Goal: Information Seeking & Learning: Learn about a topic

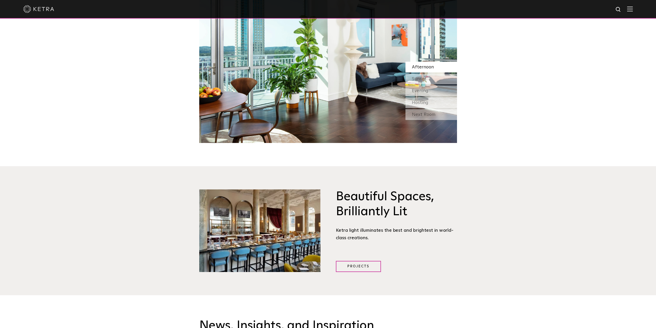
scroll to position [748, 0]
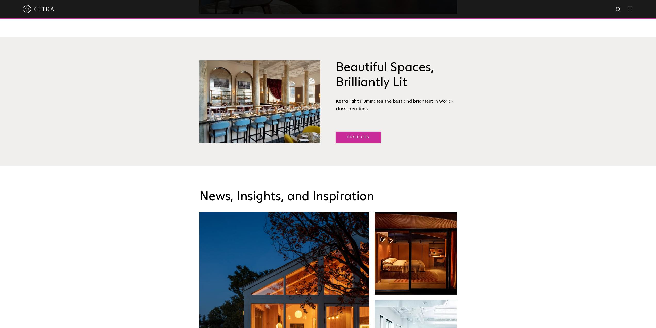
click at [351, 136] on link "Projects" at bounding box center [358, 137] width 45 height 11
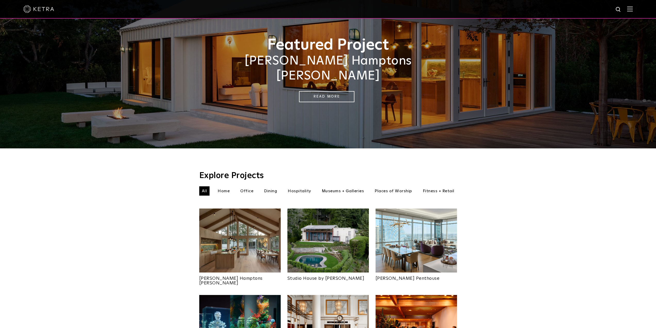
scroll to position [103, 0]
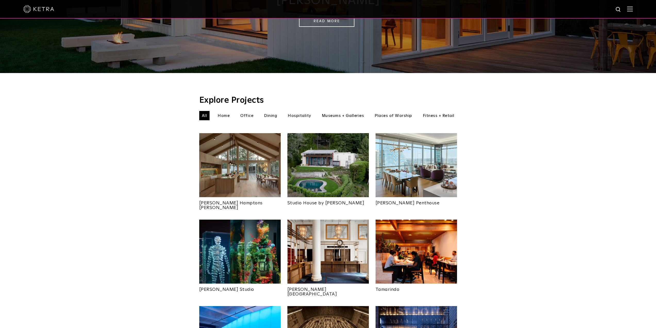
click at [263, 153] on img at bounding box center [239, 165] width 81 height 64
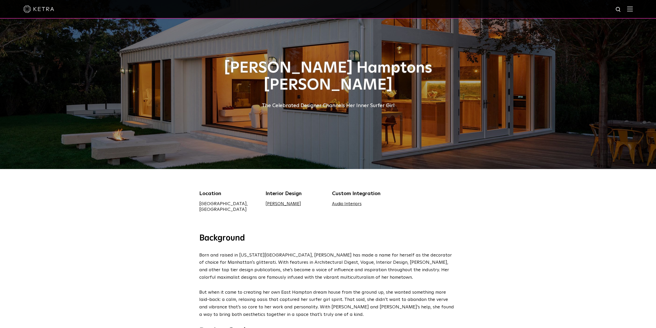
click at [349, 206] on link "Audio Interiors" at bounding box center [347, 204] width 30 height 4
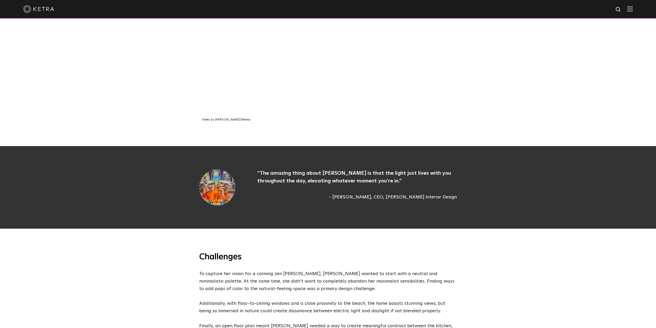
scroll to position [516, 0]
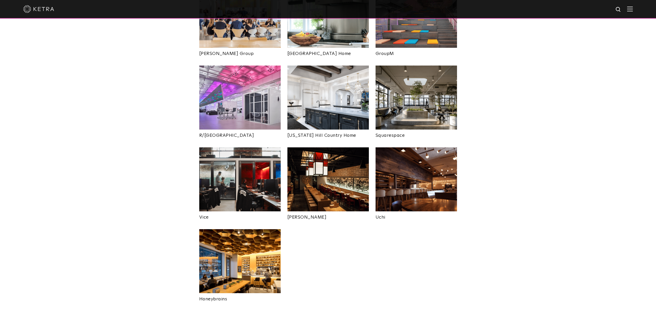
scroll to position [799, 0]
